Goal: Use online tool/utility: Utilize a website feature to perform a specific function

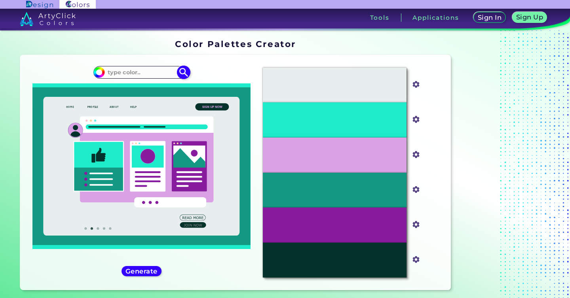
click at [142, 69] on input at bounding box center [142, 72] width 74 height 11
paste input "8299b2"
type input "8299b2"
click at [188, 73] on img at bounding box center [184, 72] width 14 height 14
type input "#000000"
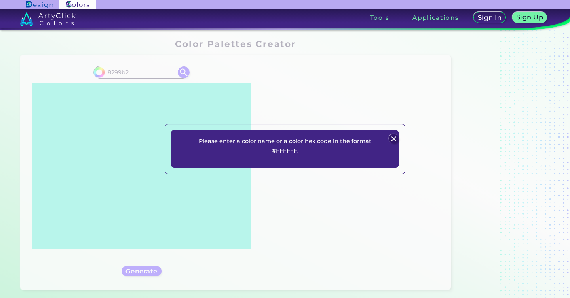
click at [187, 87] on div "Please enter a color name or a color hex code in the format #FFFFFF. Plans Sign…" at bounding box center [285, 149] width 570 height 298
click at [243, 104] on div "Please enter a color name or a color hex code in the format #FFFFFF. Plans Sign…" at bounding box center [285, 149] width 570 height 298
click at [394, 135] on img at bounding box center [393, 138] width 9 height 9
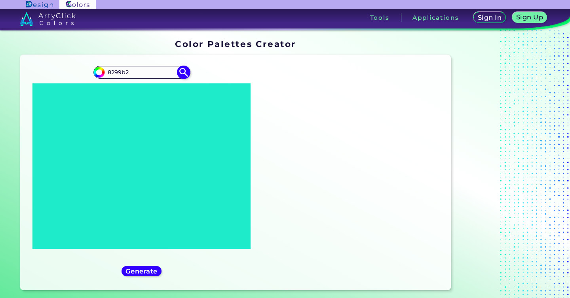
click at [128, 73] on input "8299b2" at bounding box center [142, 72] width 74 height 11
type input "#8299b2"
click at [183, 74] on img at bounding box center [184, 72] width 14 height 14
type input "#8299b2"
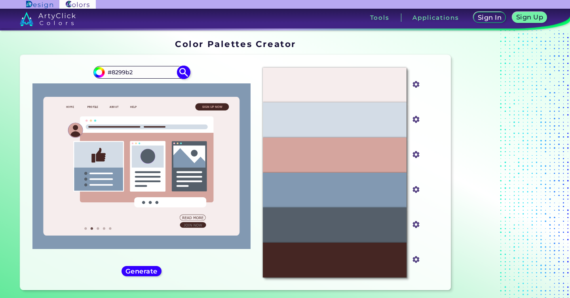
click at [184, 74] on img at bounding box center [184, 72] width 14 height 14
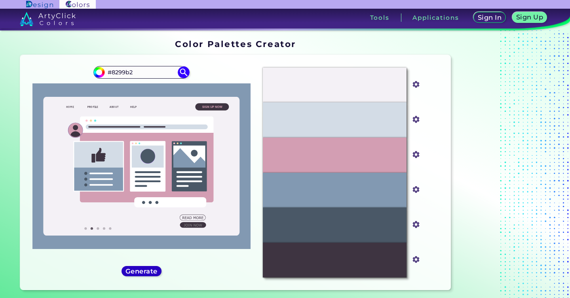
click at [140, 269] on h5 "Generate" at bounding box center [141, 272] width 29 height 6
